Goal: Transaction & Acquisition: Book appointment/travel/reservation

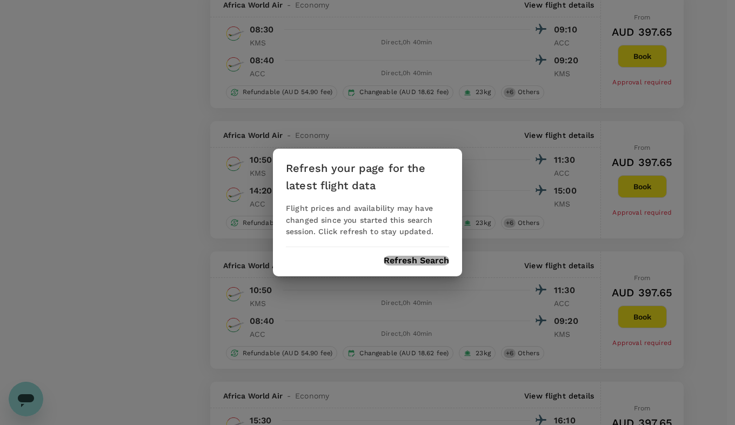
click at [402, 263] on button "Refresh Search" at bounding box center [416, 261] width 65 height 10
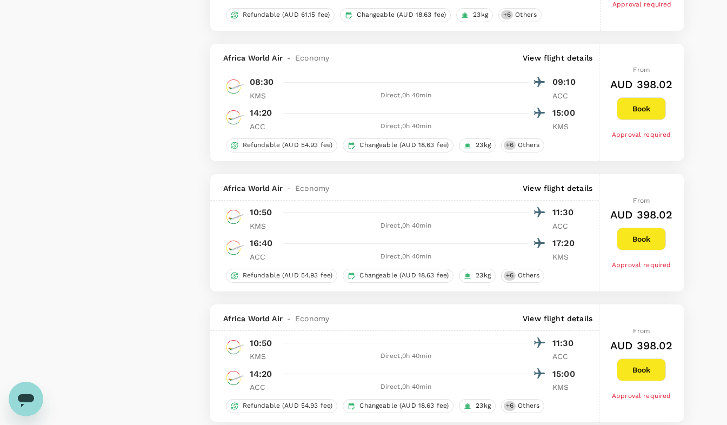
scroll to position [1244, 0]
click at [641, 378] on button "Book" at bounding box center [641, 369] width 49 height 23
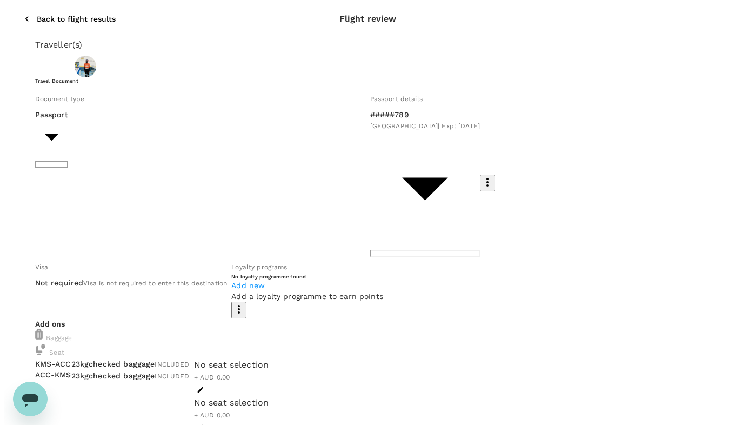
scroll to position [70, 0]
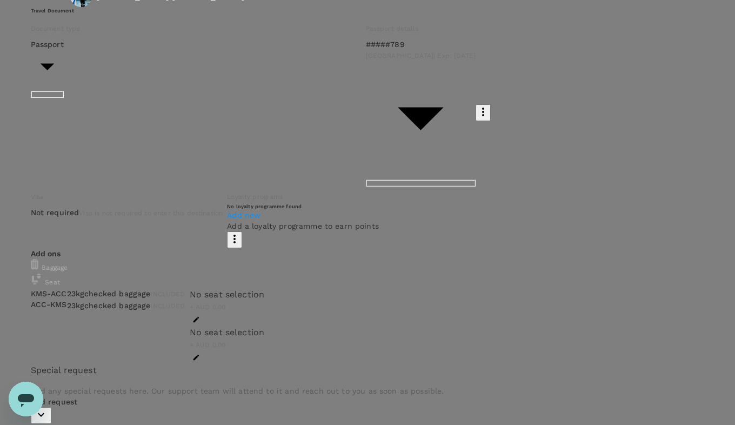
type input "9c4289b1-14a3-4119-8736-521306e5ca8f"
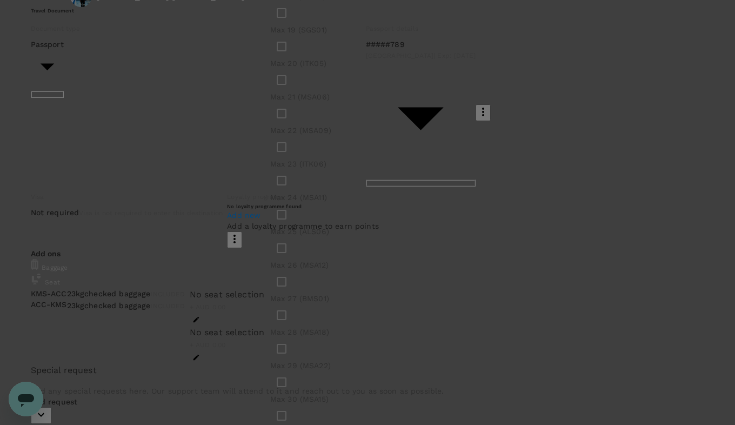
type input "max"
click at [321, 142] on input "checkbox" at bounding box center [332, 130] width 23 height 23
checkbox input "true"
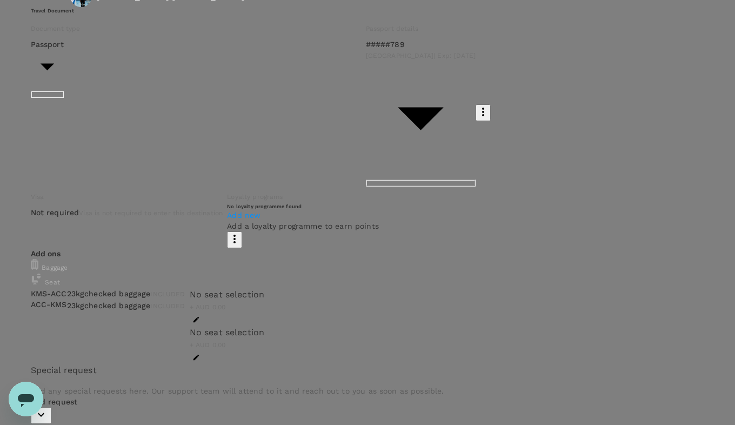
scroll to position [0, 0]
paste textarea "OperationsMaintenanceEMEAMax23R&R"
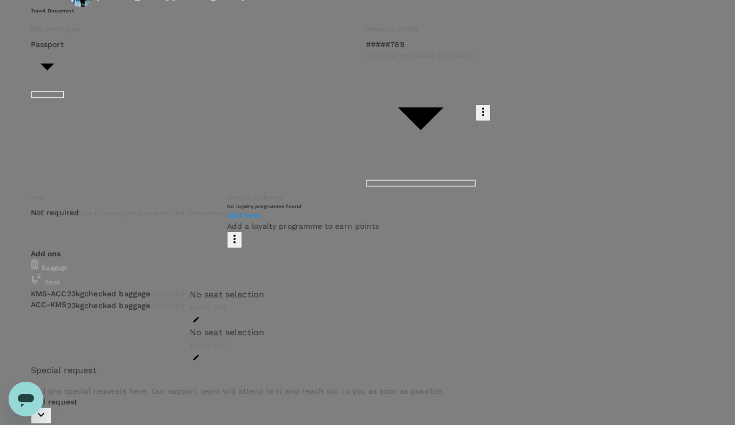
type textarea "OperationsMaintenanceEMEAMax23R&R"
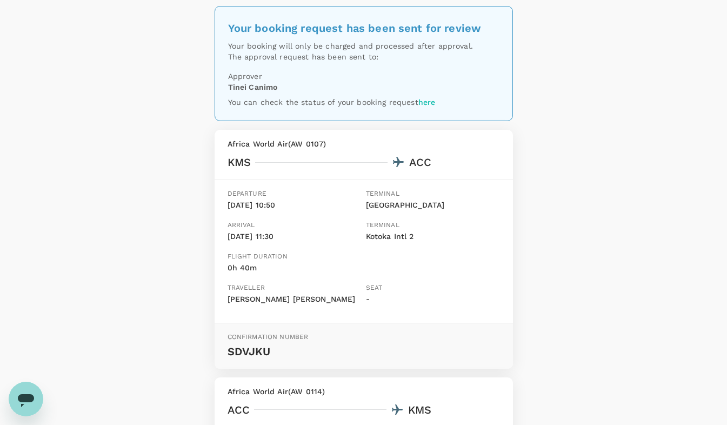
scroll to position [91, 0]
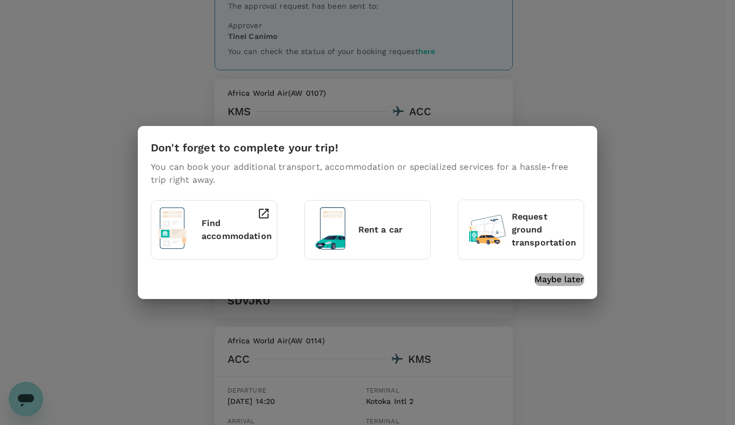
click at [570, 284] on p "Maybe later" at bounding box center [560, 279] width 50 height 13
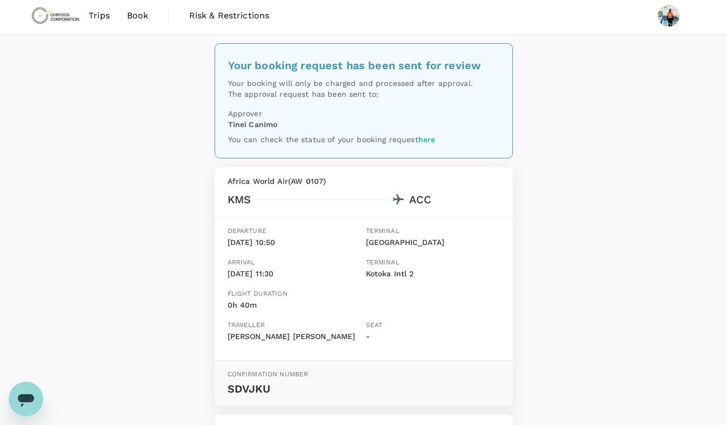
scroll to position [0, 0]
